Goal: Check status: Check status

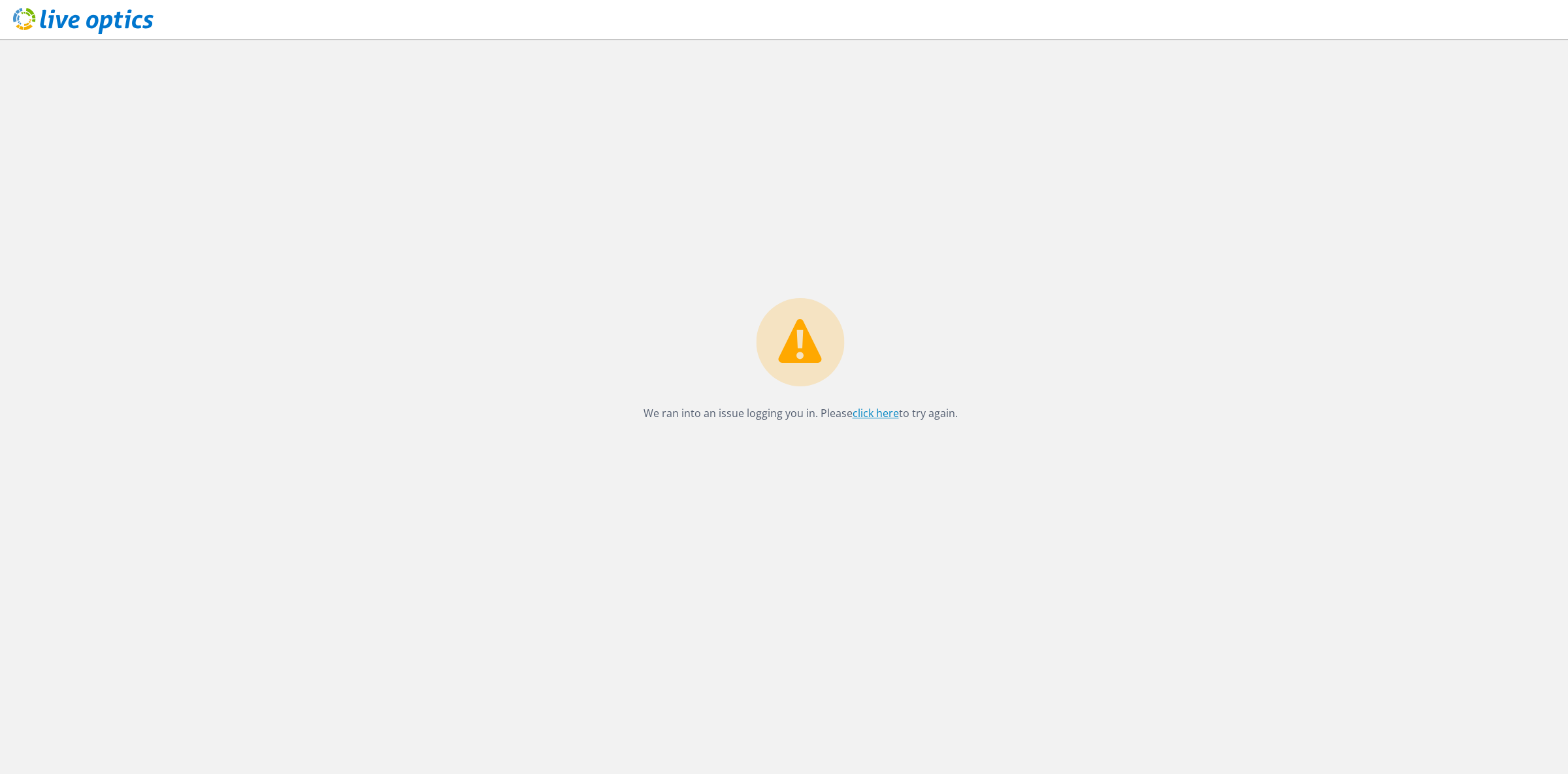
click at [864, 416] on link "click here" at bounding box center [876, 413] width 47 height 14
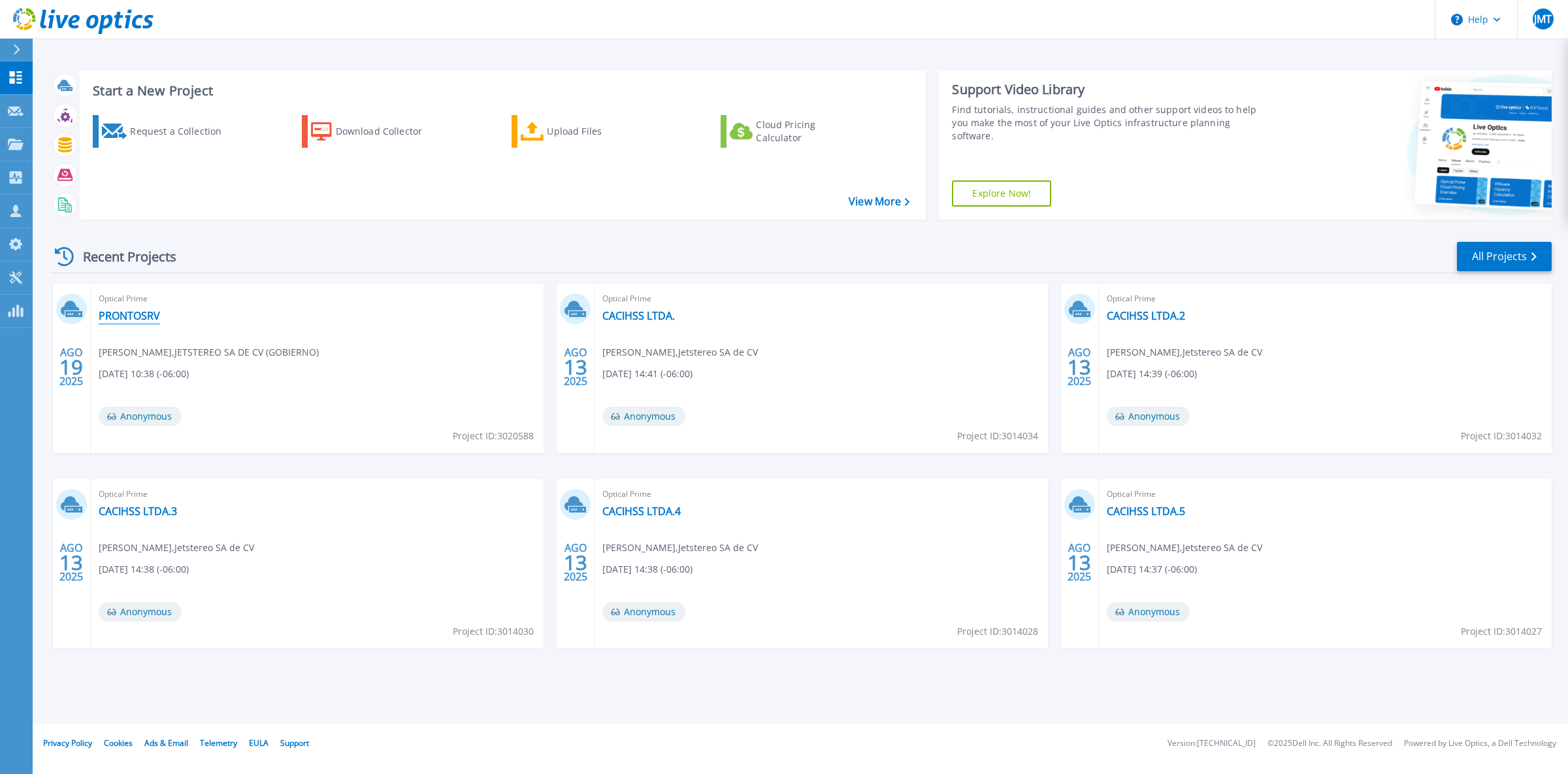
click at [130, 317] on link "PRONTOSRV" at bounding box center [130, 316] width 61 height 13
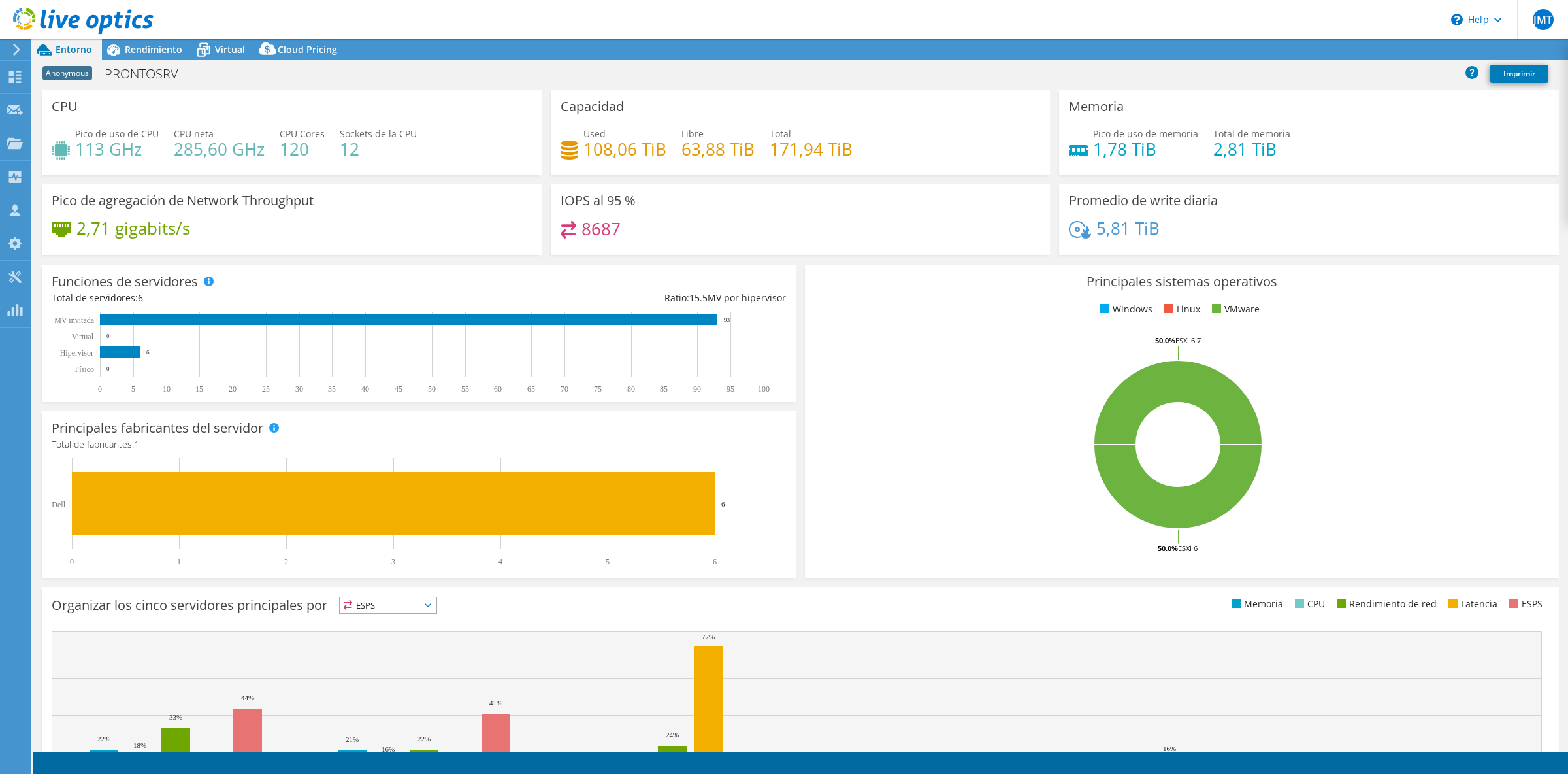
select select "USD"
drag, startPoint x: 585, startPoint y: 150, endPoint x: 661, endPoint y: 150, distance: 76.0
click at [661, 150] on h4 "108,06 TiB" at bounding box center [625, 149] width 83 height 14
copy h4 "108,06 TiB"
